Goal: Navigation & Orientation: Find specific page/section

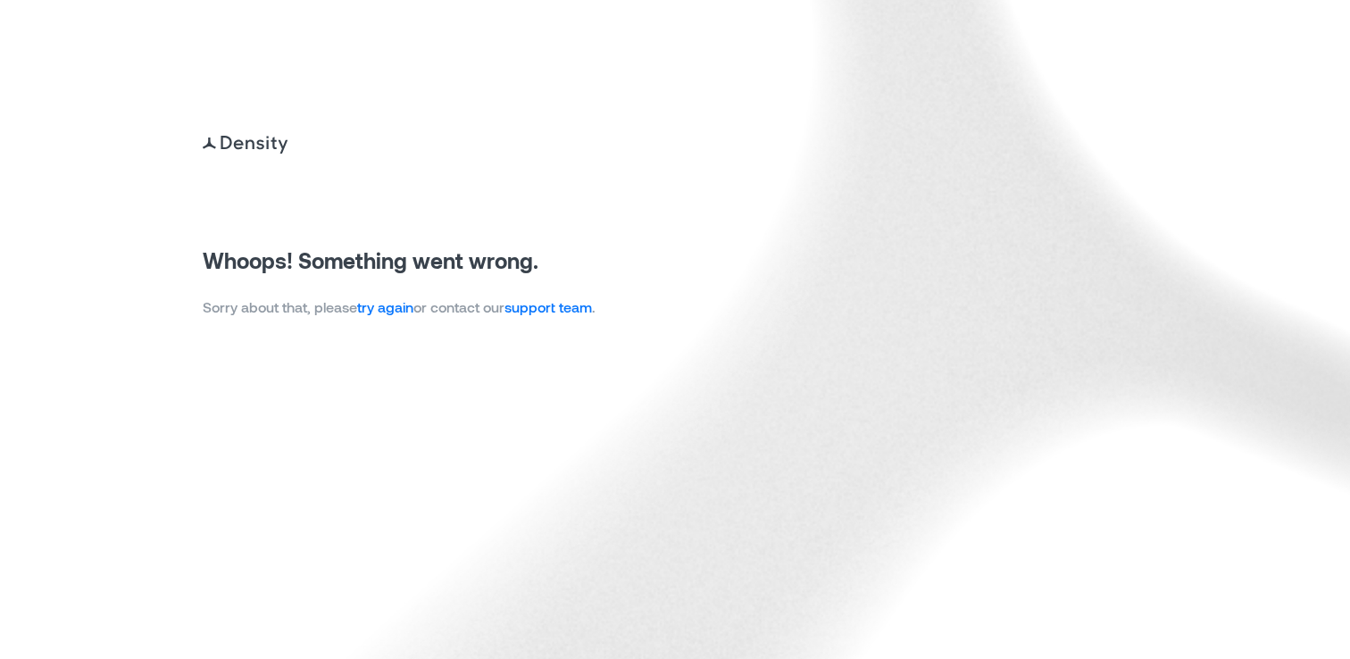
click at [399, 306] on link "try again" at bounding box center [385, 306] width 56 height 17
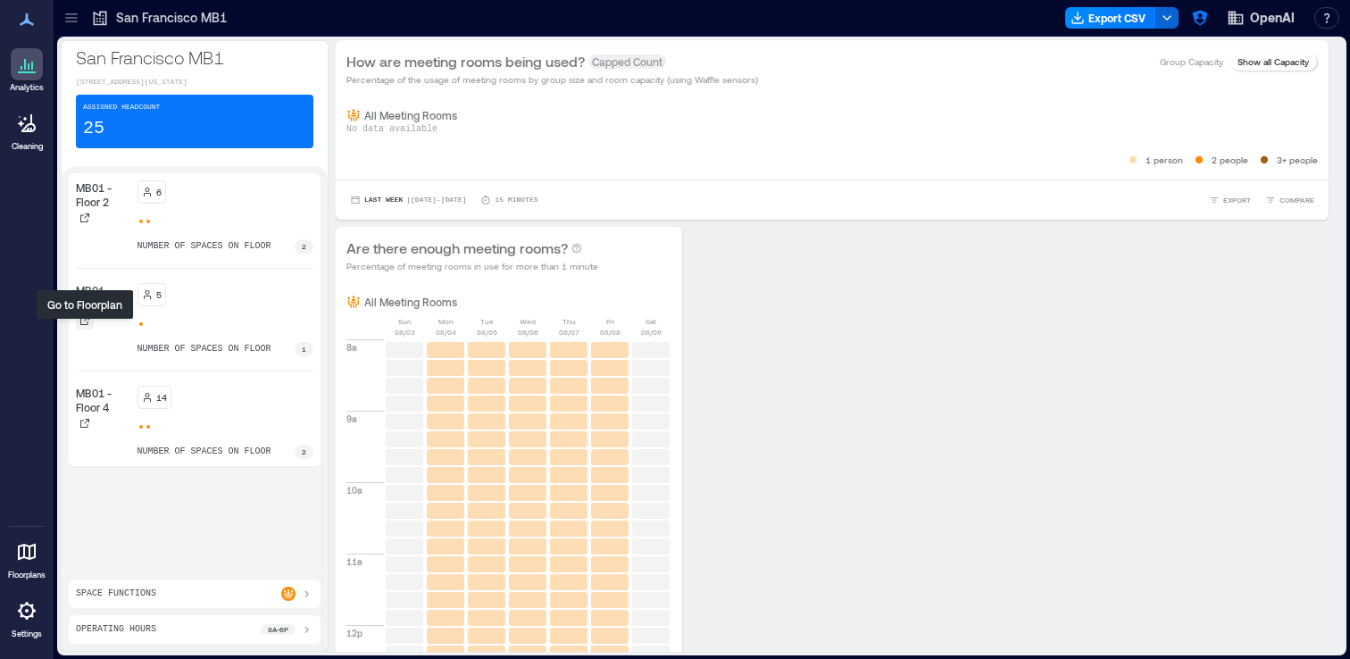
click at [85, 326] on icon at bounding box center [84, 320] width 11 height 11
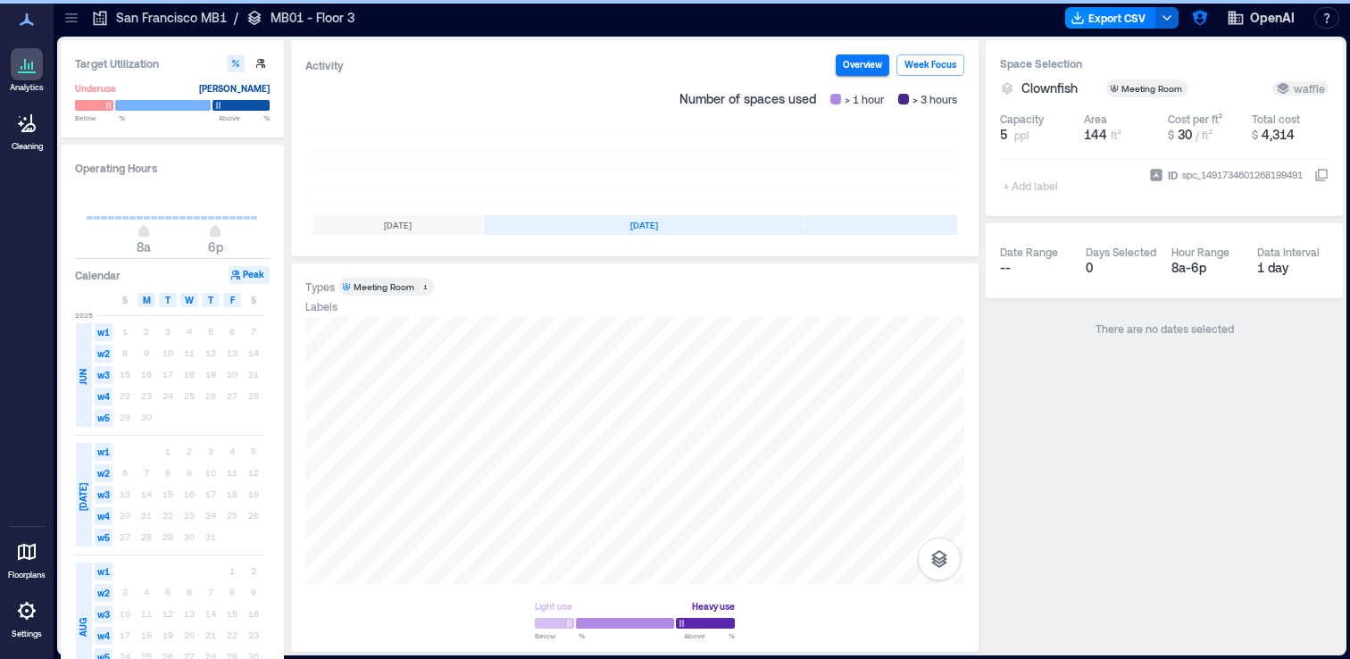
scroll to position [0, 320]
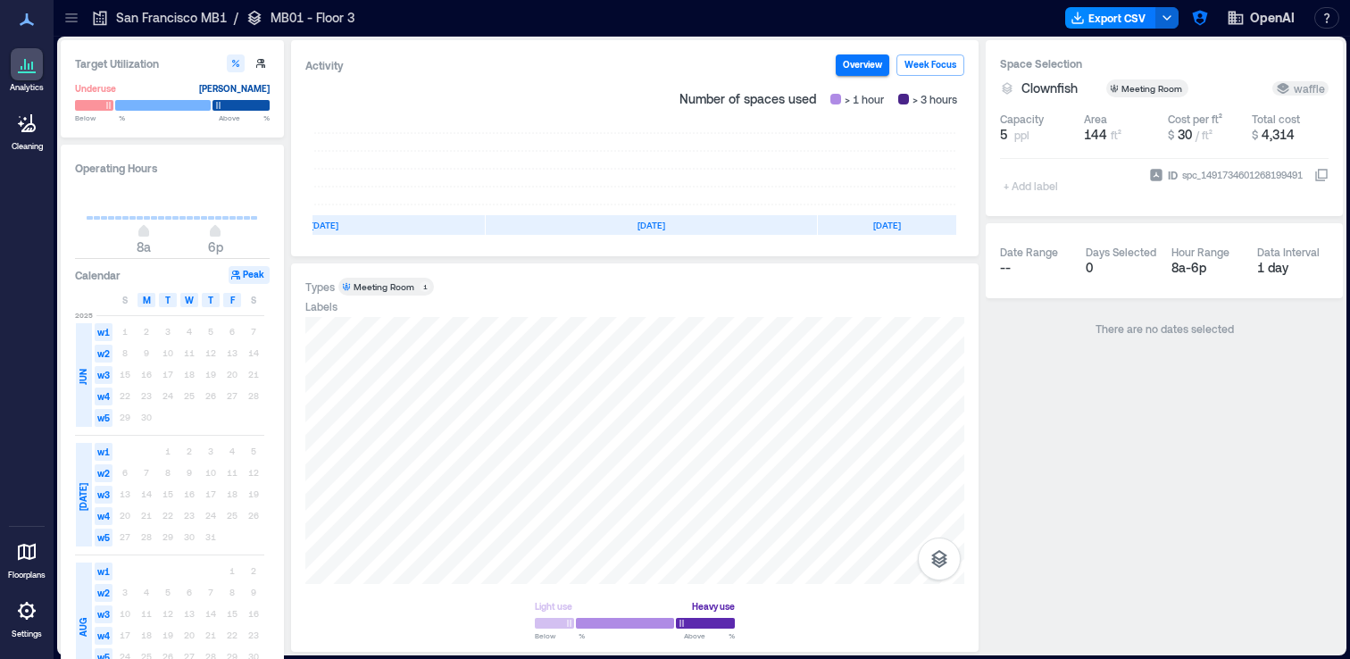
click at [75, 24] on icon at bounding box center [72, 18] width 18 height 18
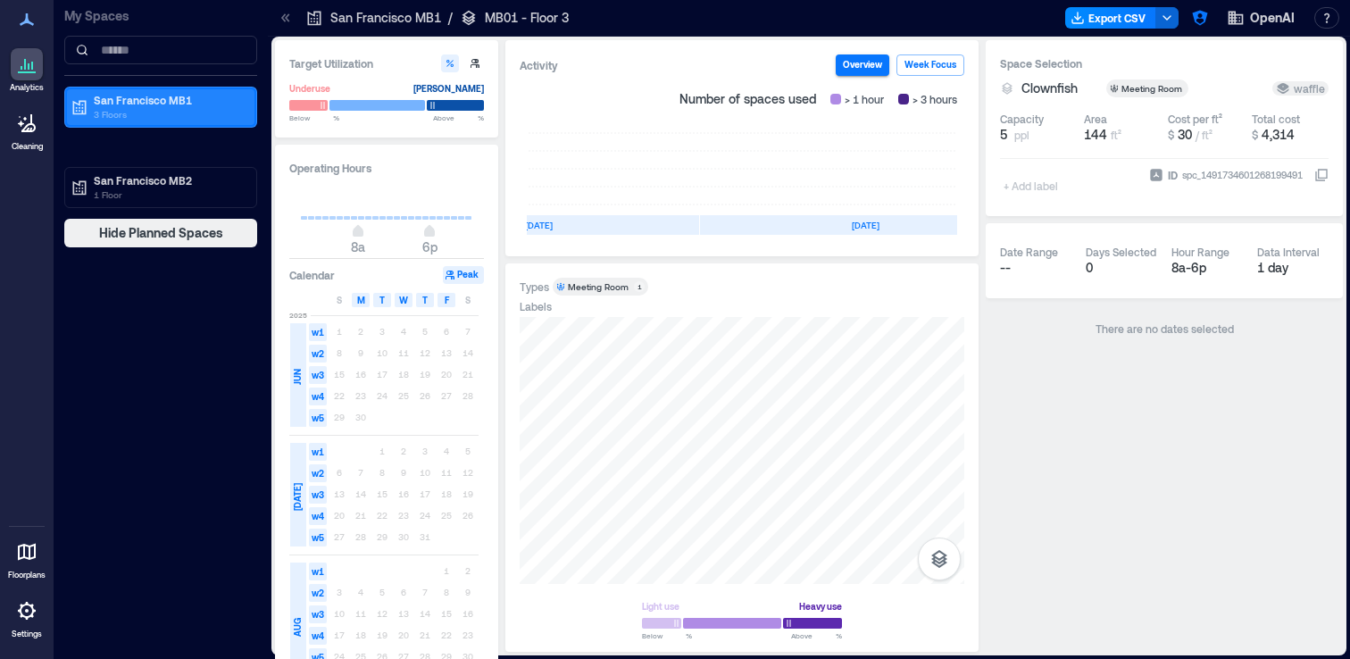
click at [127, 114] on p "3 Floors" at bounding box center [169, 114] width 150 height 14
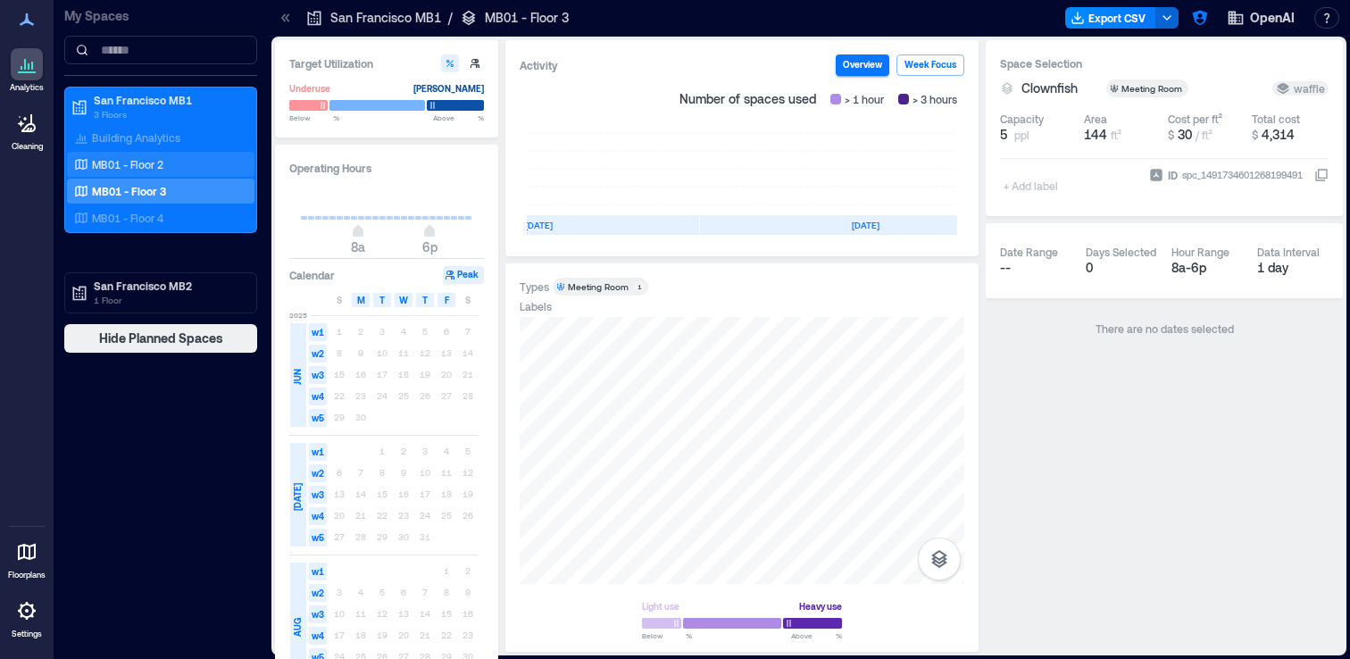
click at [131, 168] on p "MB01 - Floor 2" at bounding box center [127, 164] width 71 height 14
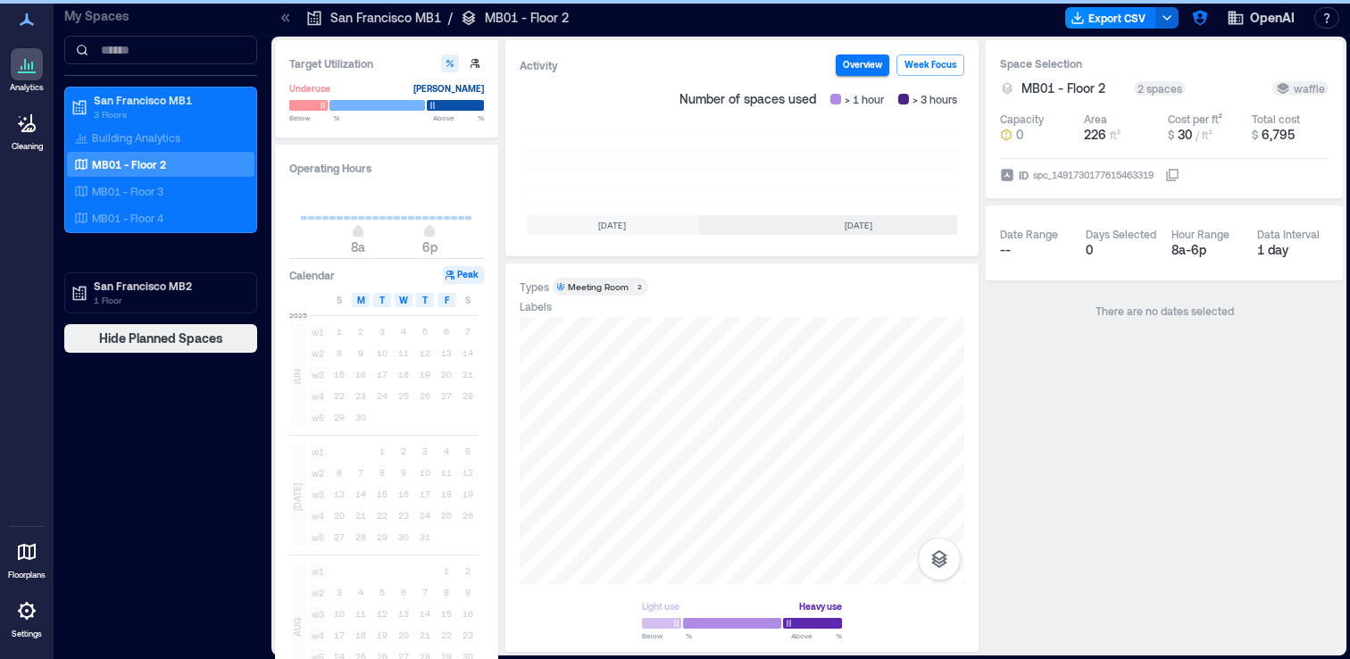
scroll to position [0, 534]
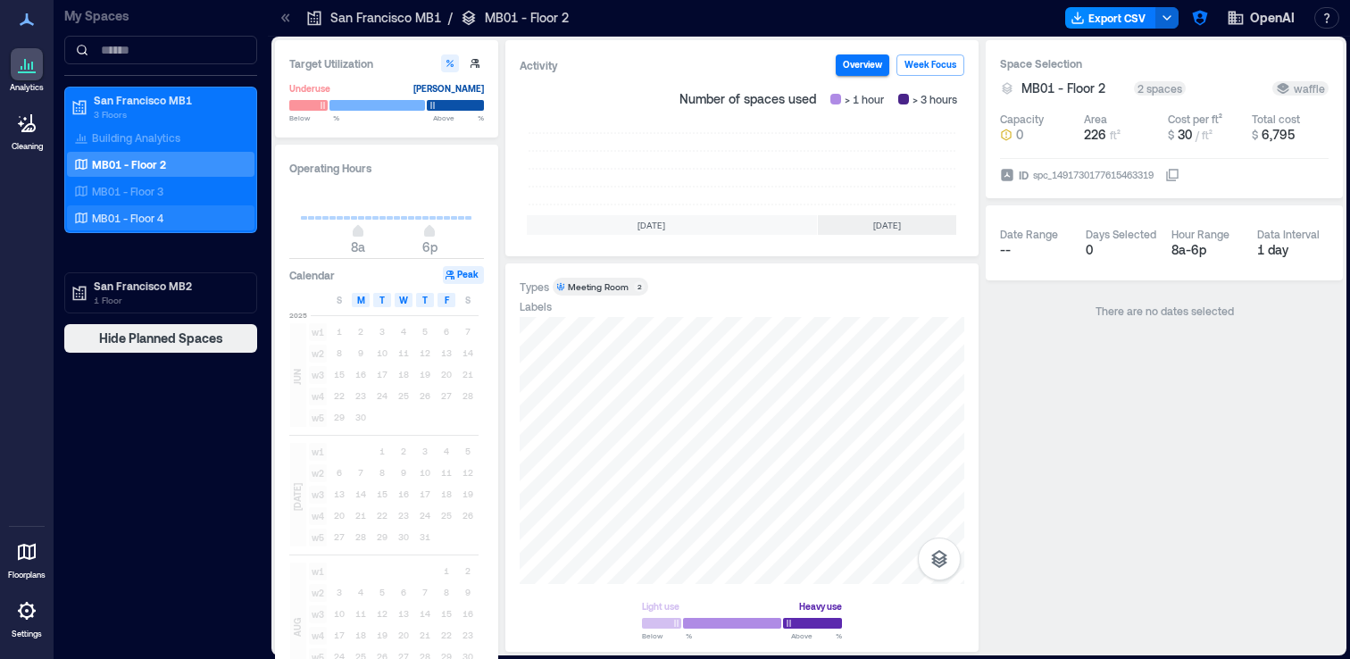
click at [157, 206] on div "MB01 - Floor 4" at bounding box center [161, 217] width 188 height 25
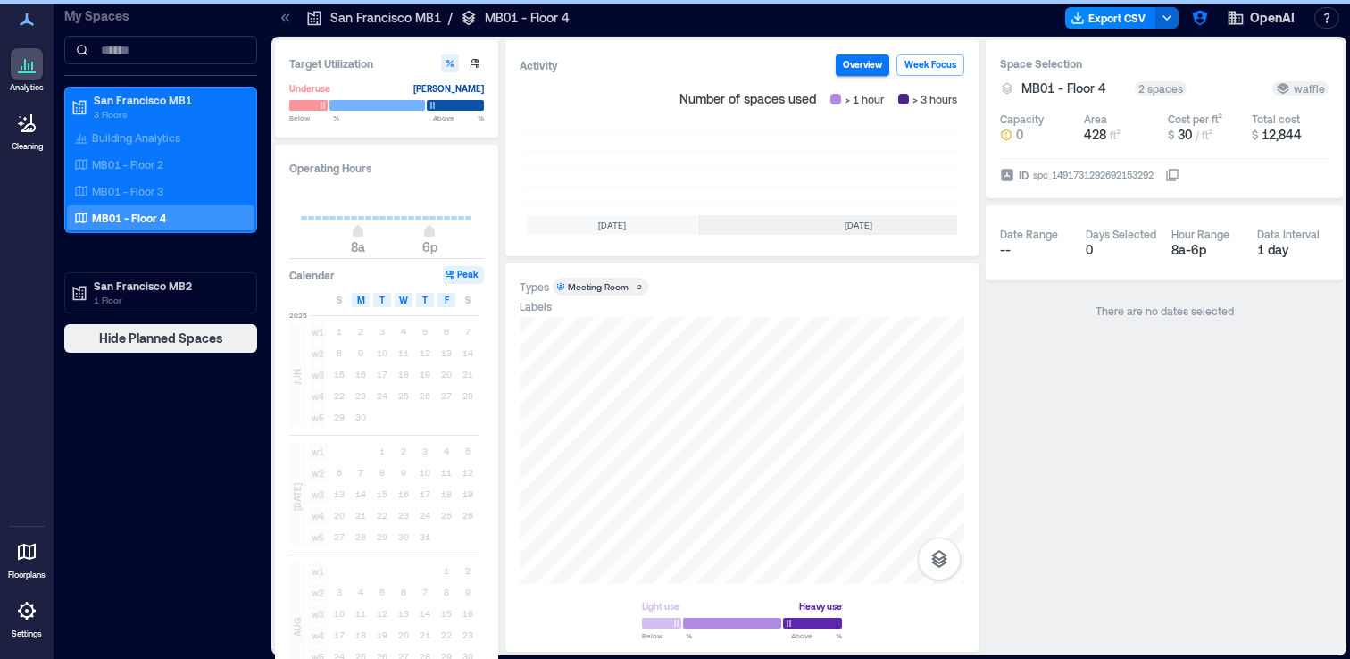
scroll to position [0, 534]
